Goal: Task Accomplishment & Management: Use online tool/utility

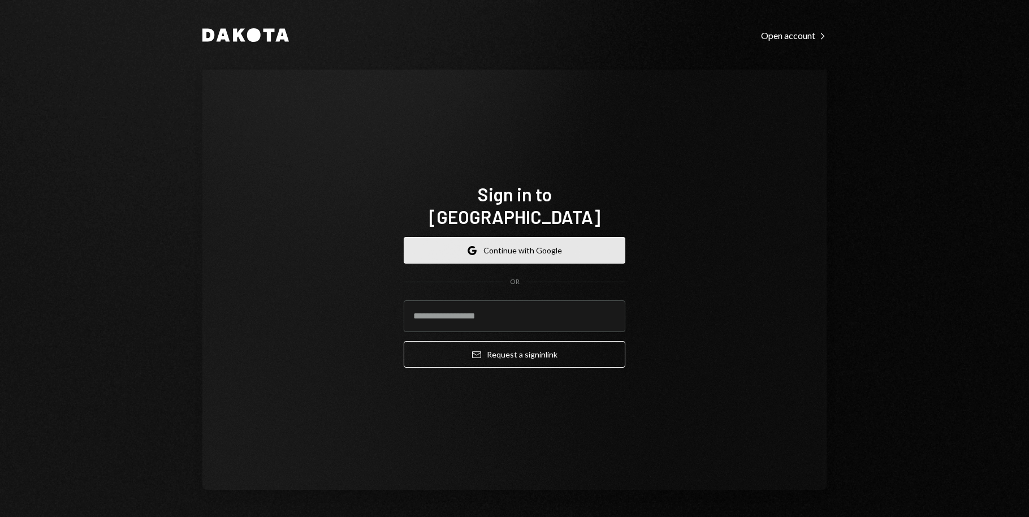
click at [574, 237] on button "Google Continue with Google" at bounding box center [515, 250] width 222 height 27
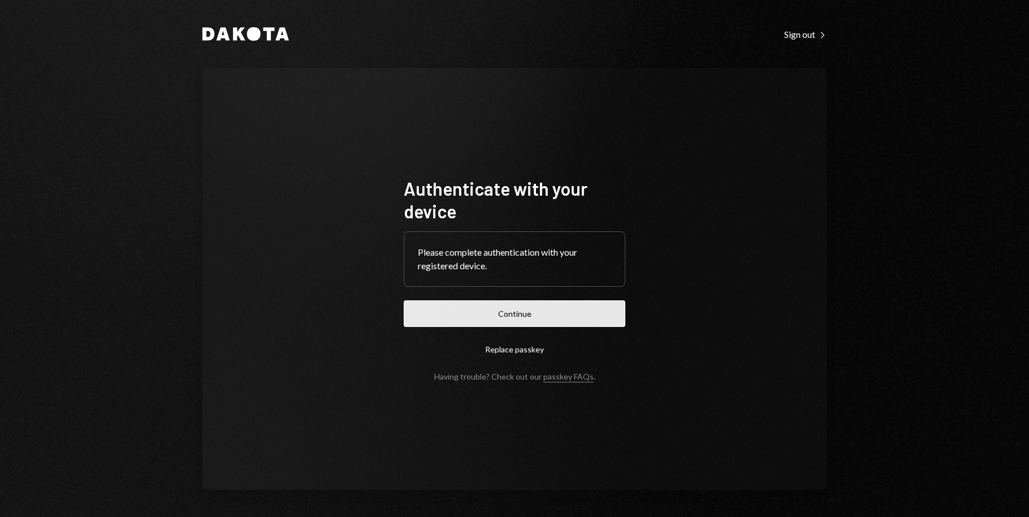
click at [576, 313] on button "Continue" at bounding box center [515, 313] width 222 height 27
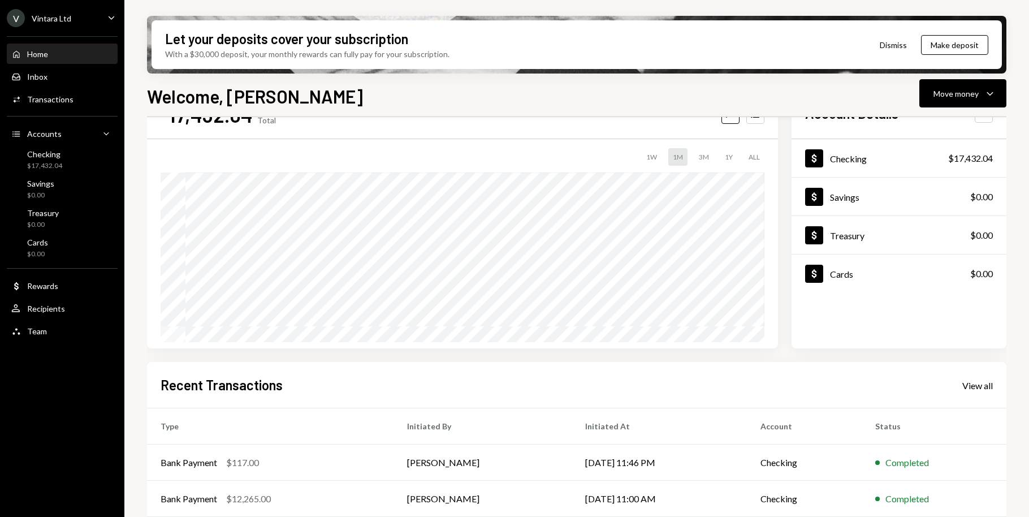
scroll to position [38, 0]
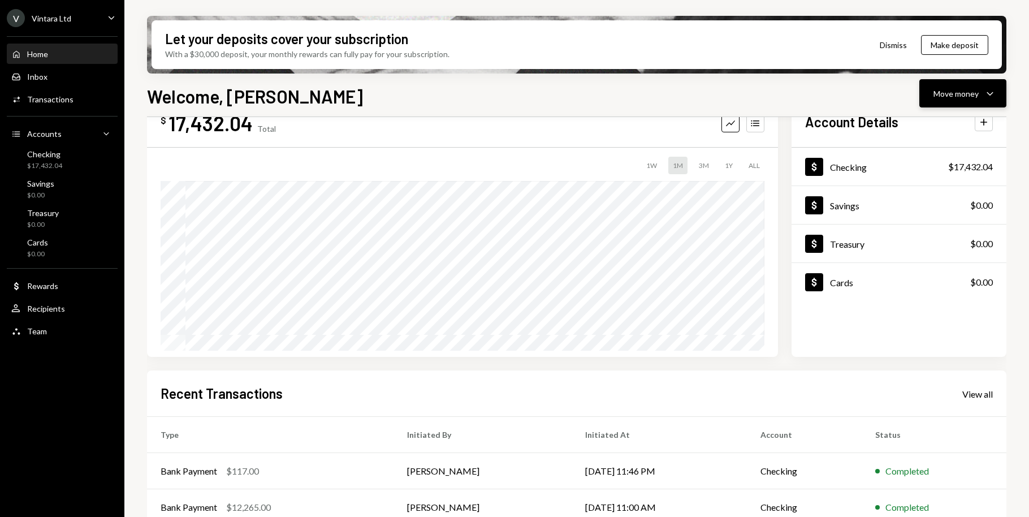
click at [949, 93] on div "Move money" at bounding box center [956, 94] width 45 height 12
click at [918, 136] on div "Withdraw Send" at bounding box center [945, 127] width 113 height 25
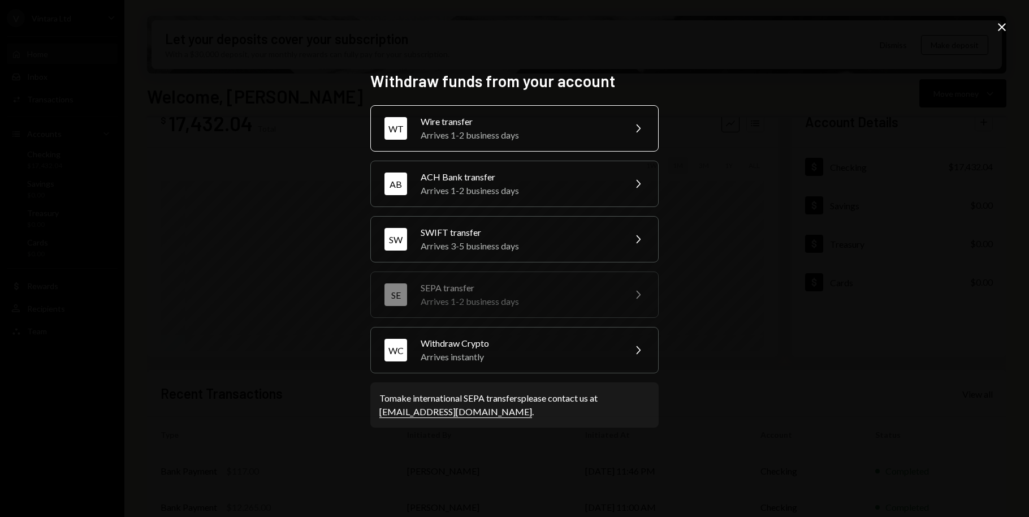
click at [539, 143] on div "WT Wire transfer Arrives 1-2 business days Chevron Right" at bounding box center [514, 128] width 288 height 46
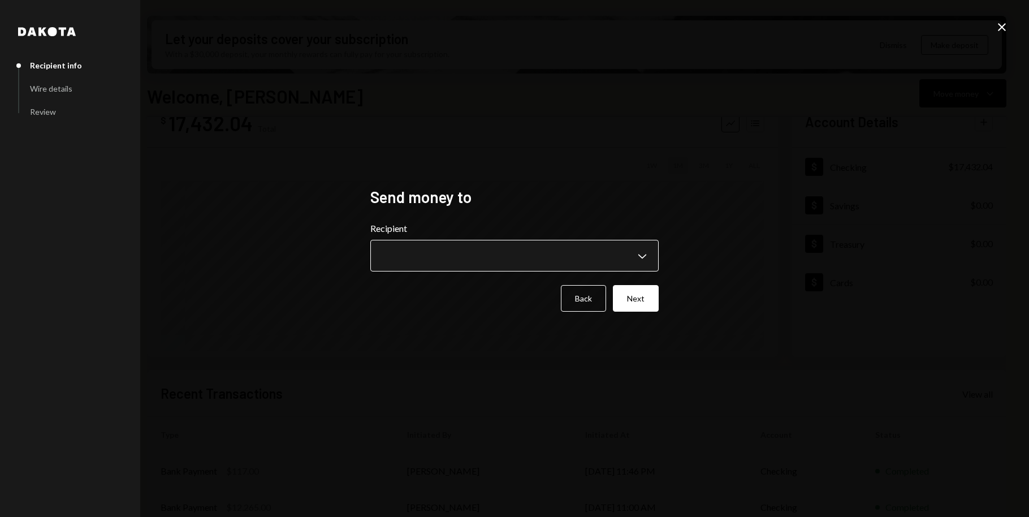
click at [477, 254] on body "V Vintara Ltd Caret Down Home Home Inbox Inbox Activities Transactions Accounts…" at bounding box center [514, 258] width 1029 height 517
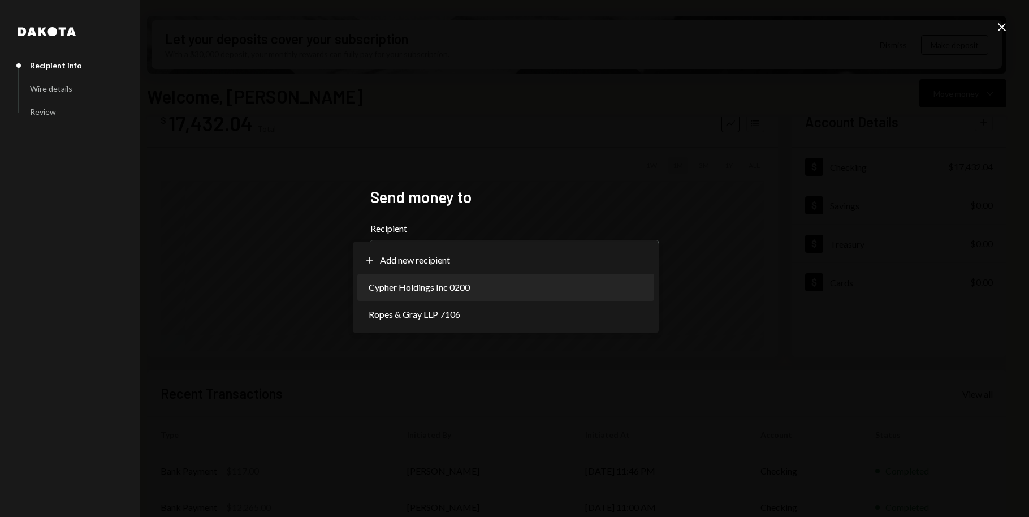
select select "**********"
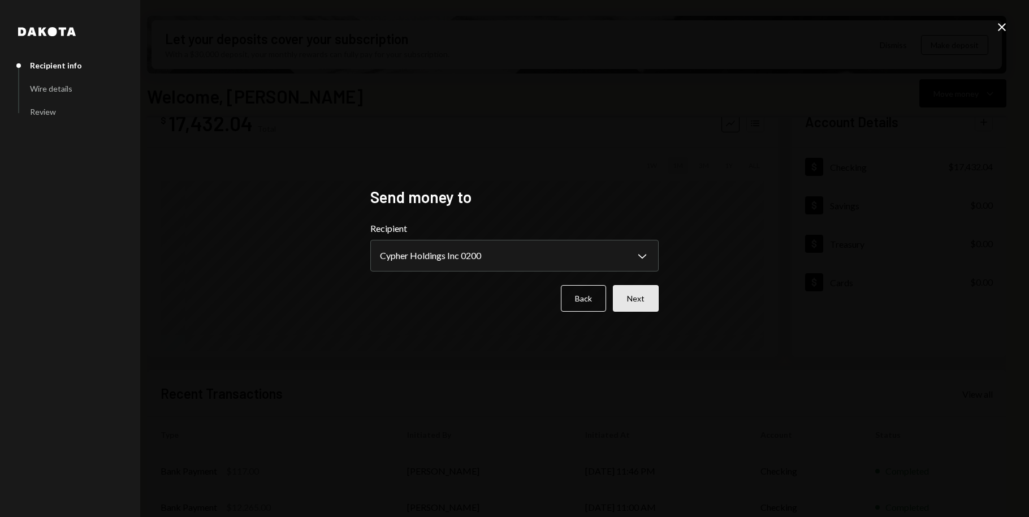
click at [648, 295] on button "Next" at bounding box center [636, 298] width 46 height 27
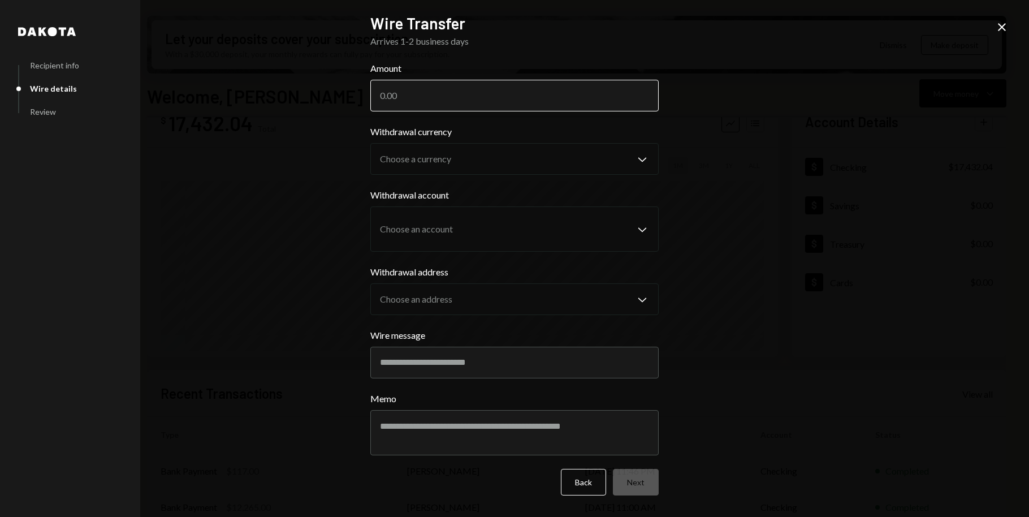
click at [423, 96] on input "Amount" at bounding box center [514, 96] width 288 height 32
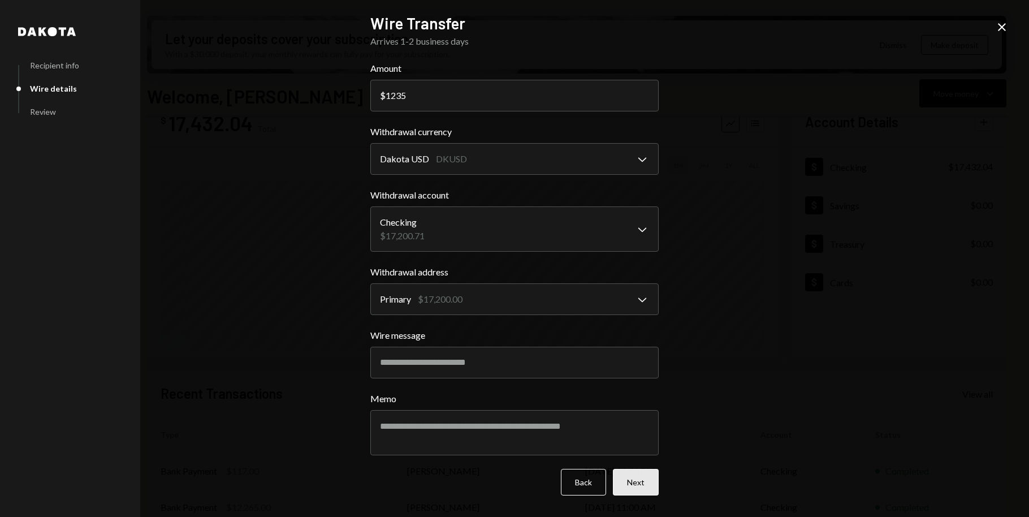
type input "1235"
click at [646, 481] on button "Next" at bounding box center [636, 482] width 46 height 27
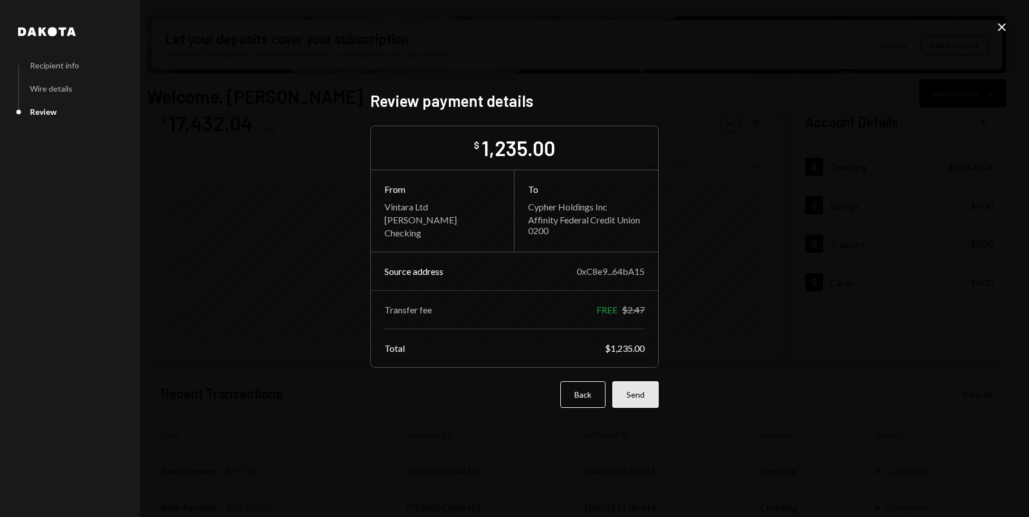
click at [636, 390] on button "Send" at bounding box center [635, 394] width 46 height 27
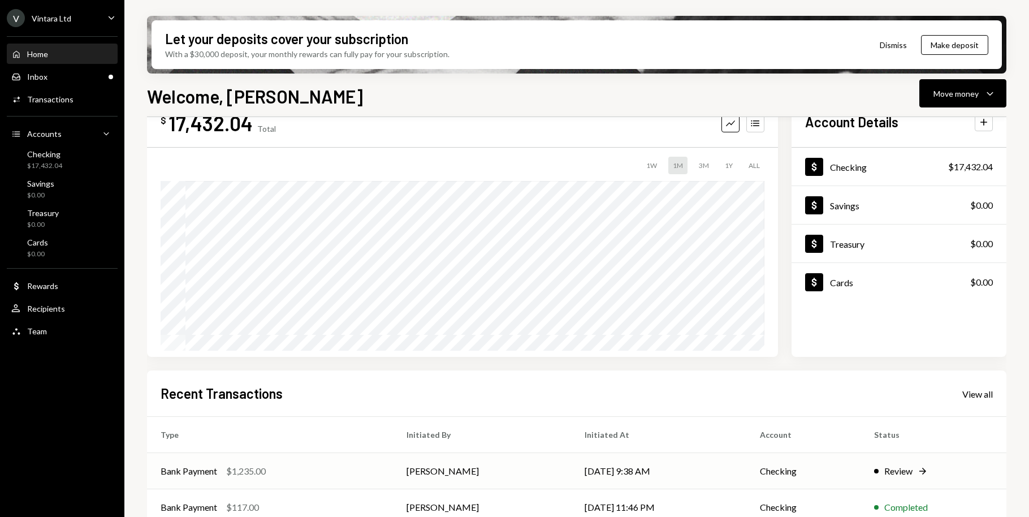
click at [306, 471] on div "Bank Payment $1,235.00" at bounding box center [270, 471] width 219 height 14
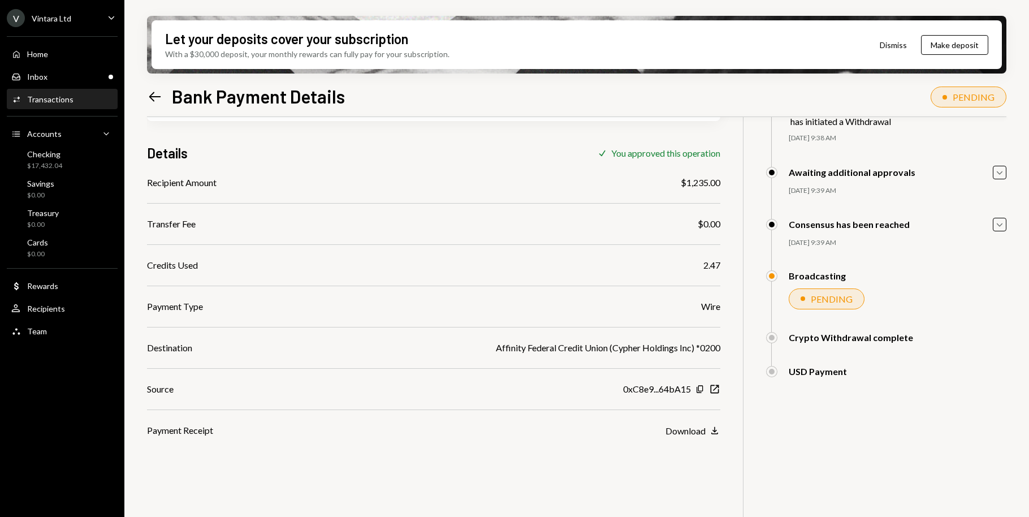
scroll to position [90, 0]
